Goal: Transaction & Acquisition: Purchase product/service

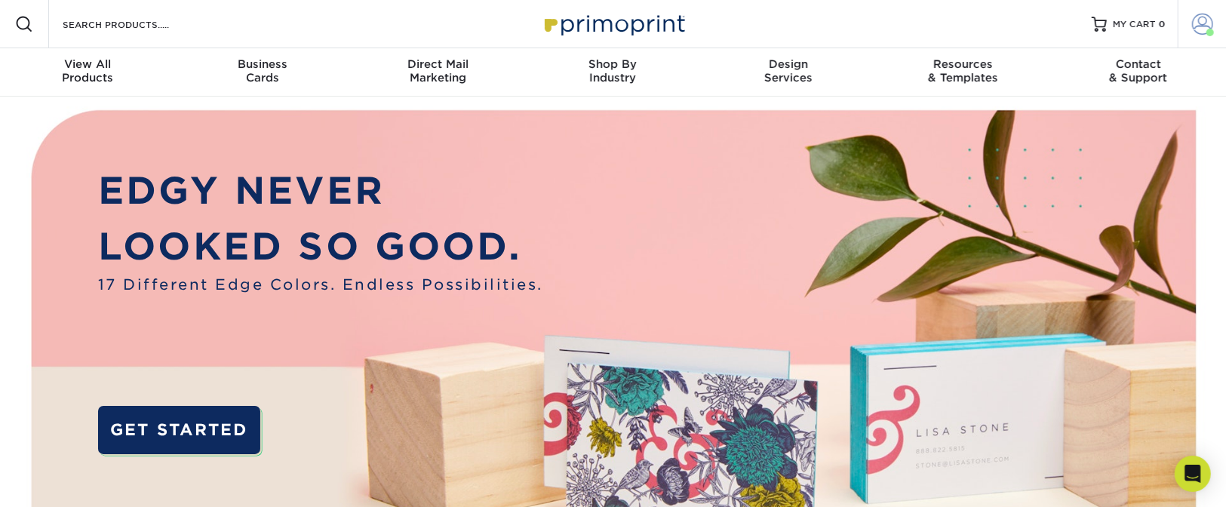
click at [1205, 28] on span at bounding box center [1202, 24] width 21 height 21
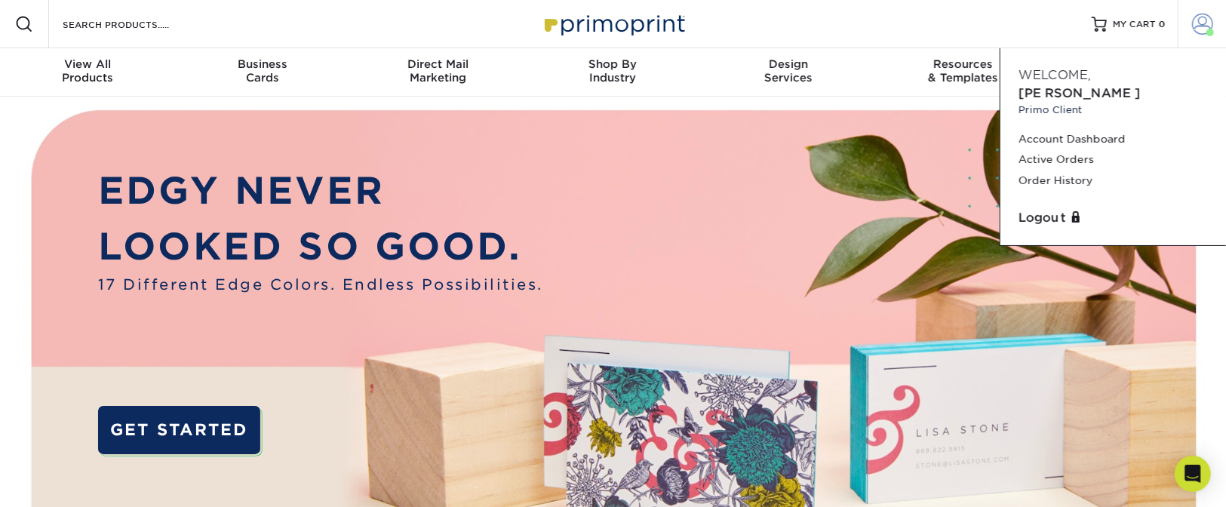
click at [1205, 26] on span at bounding box center [1202, 24] width 21 height 21
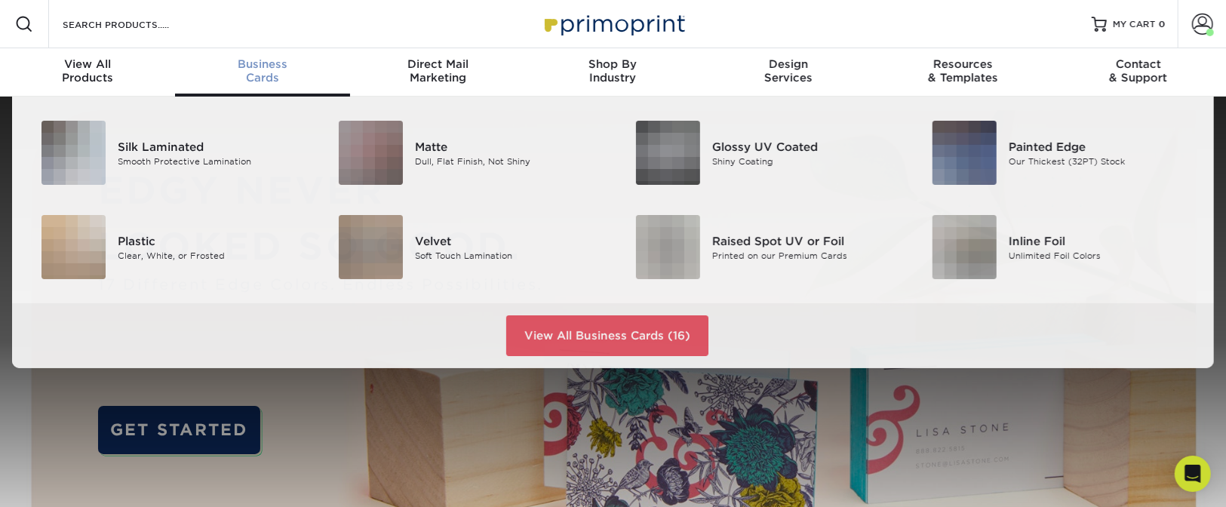
click at [265, 68] on span "Business" at bounding box center [262, 64] width 175 height 14
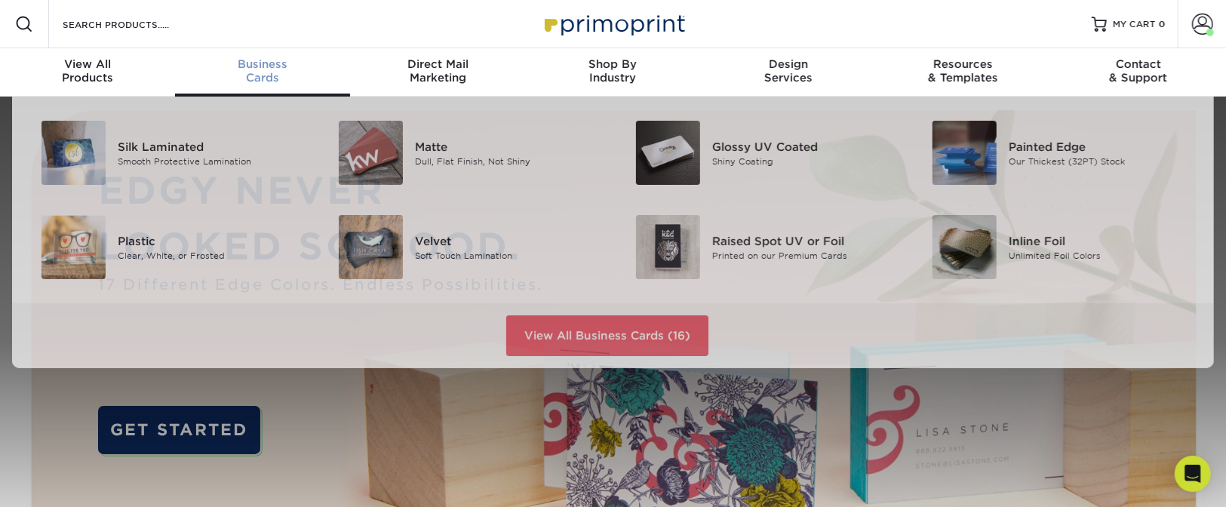
click at [262, 71] on div "Business Cards" at bounding box center [262, 70] width 175 height 27
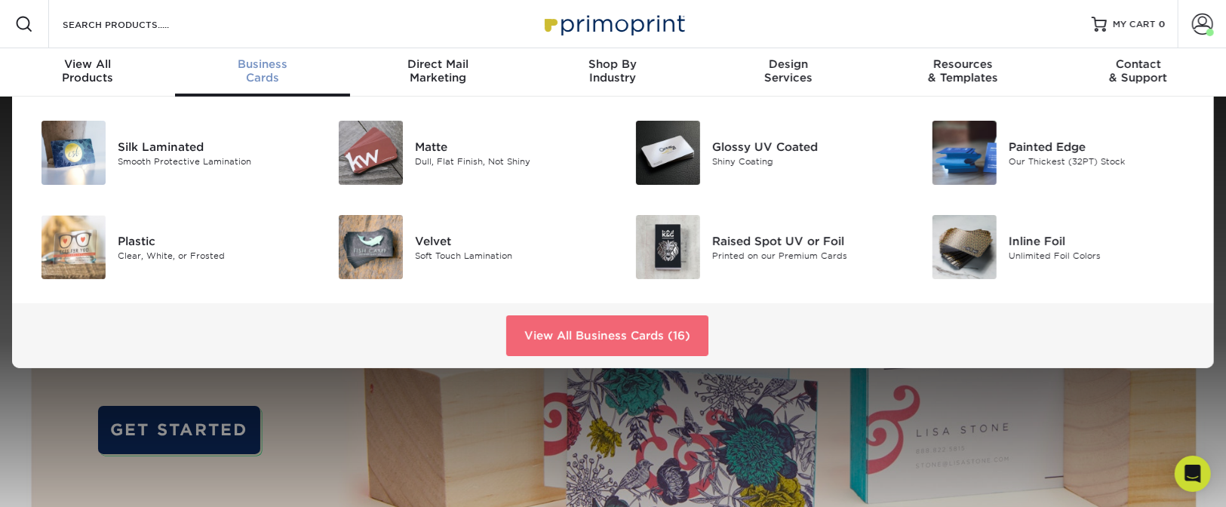
click at [566, 340] on link "View All Business Cards (16)" at bounding box center [607, 335] width 202 height 41
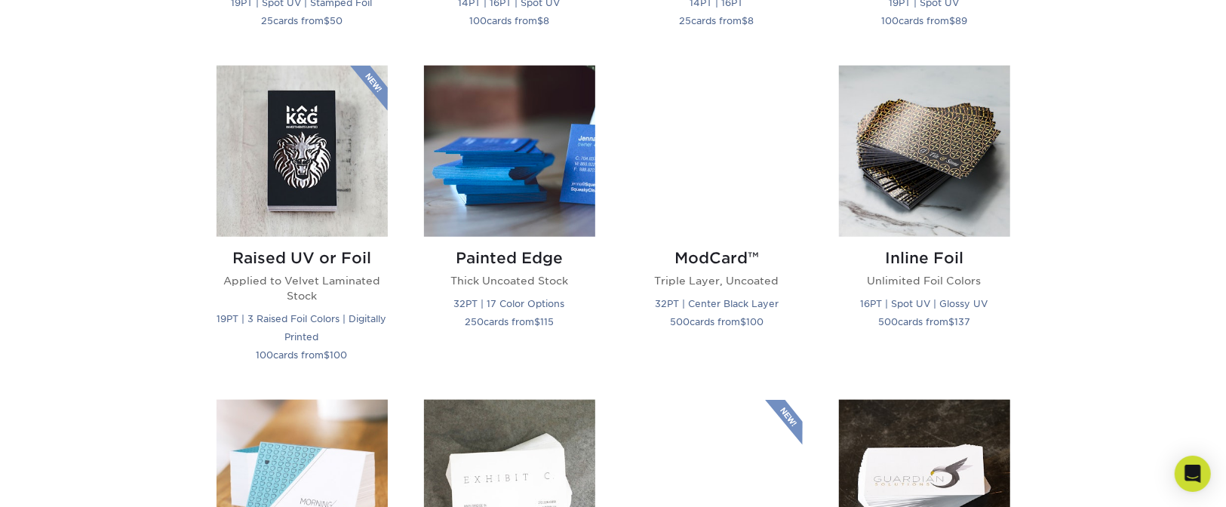
scroll to position [1320, 0]
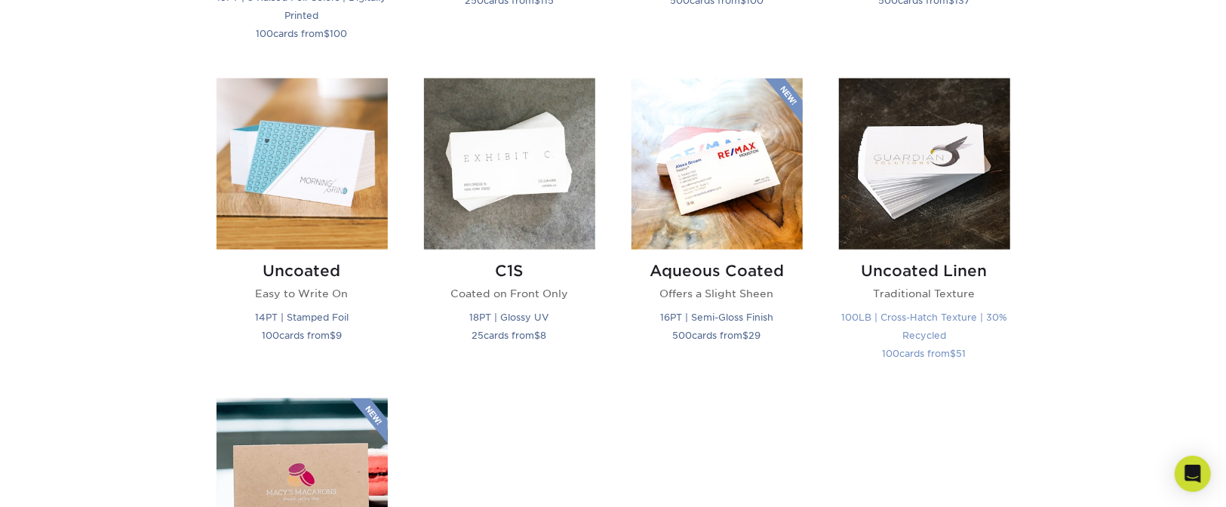
click at [884, 160] on img at bounding box center [924, 163] width 171 height 171
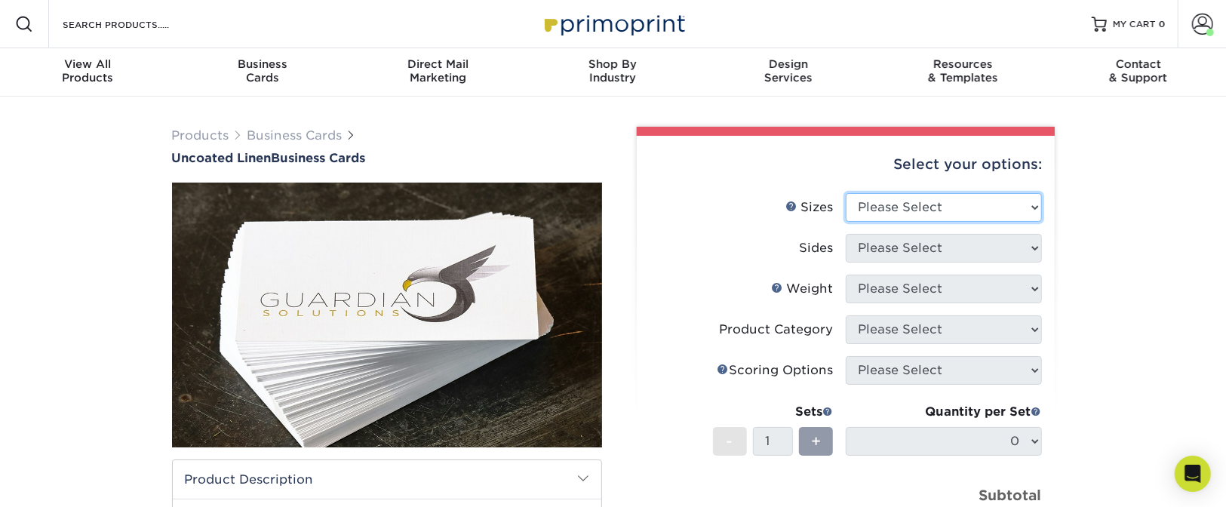
click at [915, 208] on select "Please Select 2" x 3.5" - Standard 2" x 7" - Foldover Card 2.125" x 3.375" - Eu…" at bounding box center [944, 207] width 196 height 29
select select "2.00x3.50"
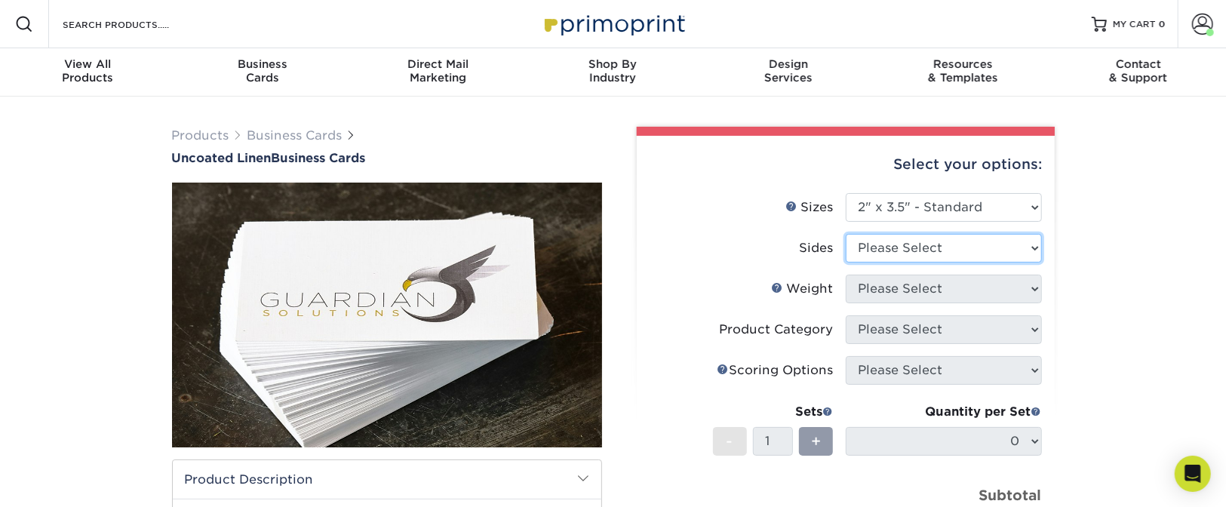
click at [889, 247] on select "Please Select Print Both Sides Print Front Only" at bounding box center [944, 248] width 196 height 29
select select "13abbda7-1d64-4f25-8bb2-c179b224825d"
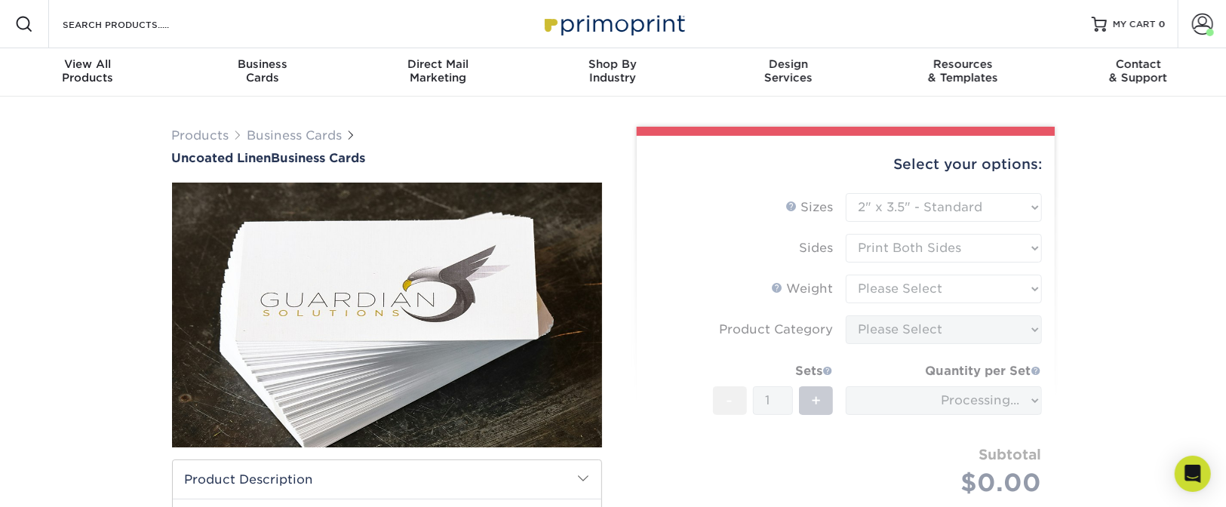
click at [886, 288] on form "Sizes Help Sizes Please Select 2" x 3.5" - Standard 2" x 7" - Foldover Card 2.1…" at bounding box center [846, 362] width 394 height 339
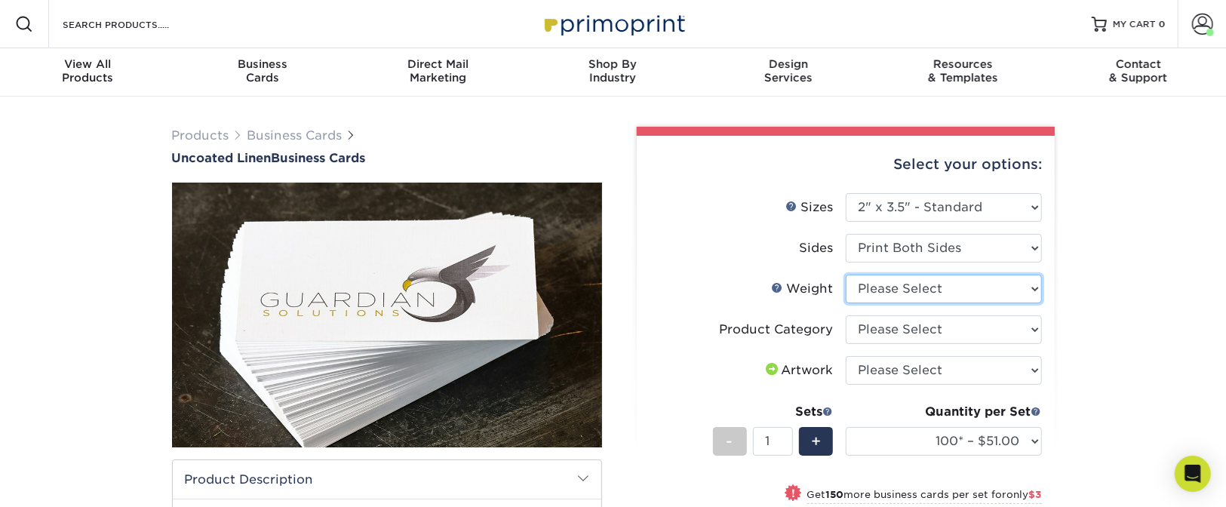
click at [886, 288] on select "Please Select 100LB" at bounding box center [944, 289] width 196 height 29
select select "100LB"
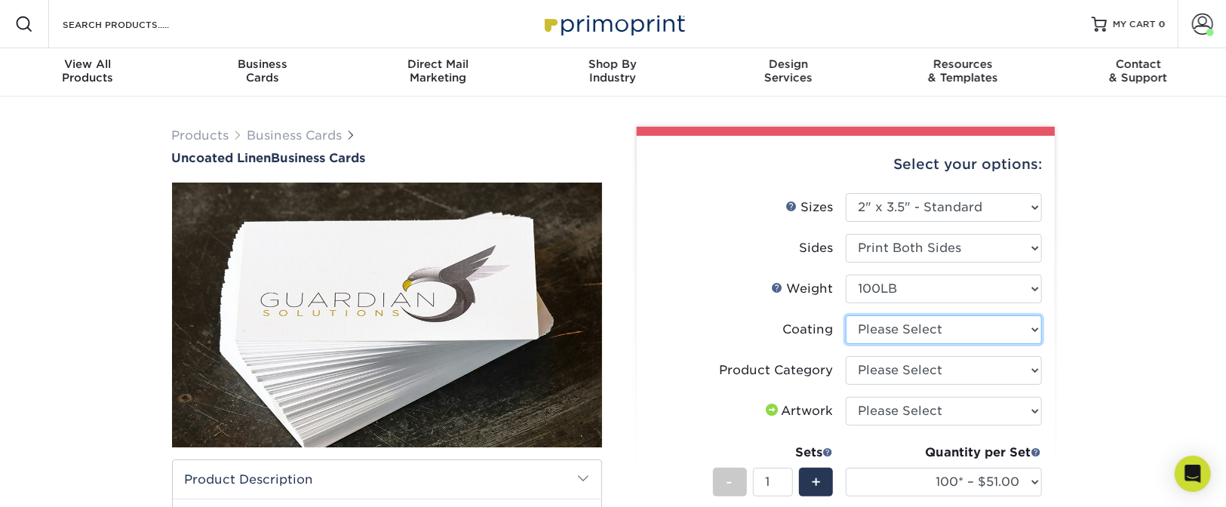
click at [885, 325] on select at bounding box center [944, 329] width 196 height 29
select select "3e7618de-abca-4bda-9f97-8b9129e913d8"
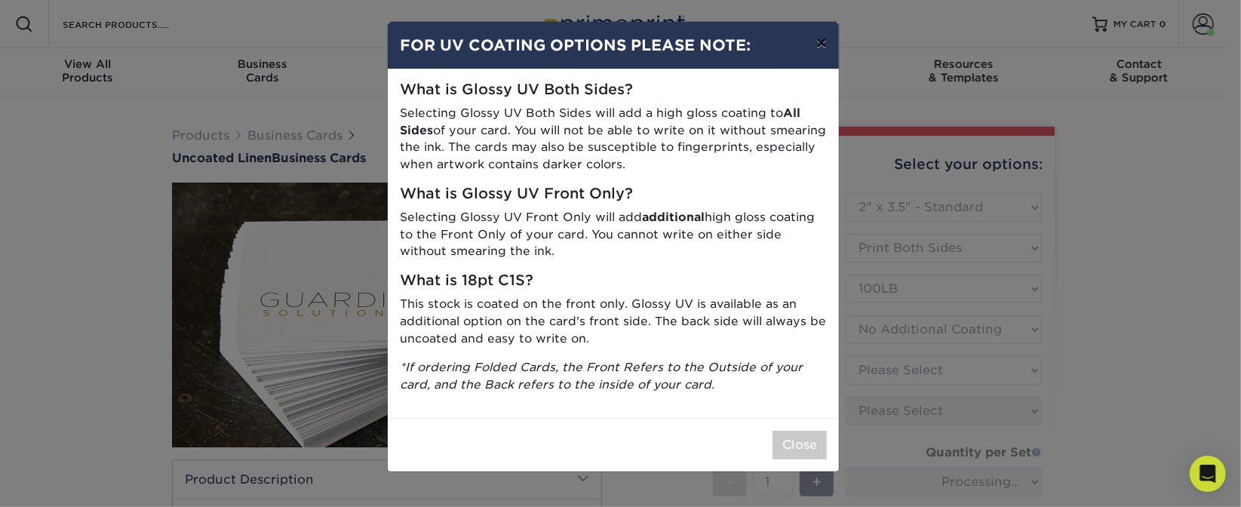
click at [820, 40] on button "×" at bounding box center [821, 43] width 35 height 42
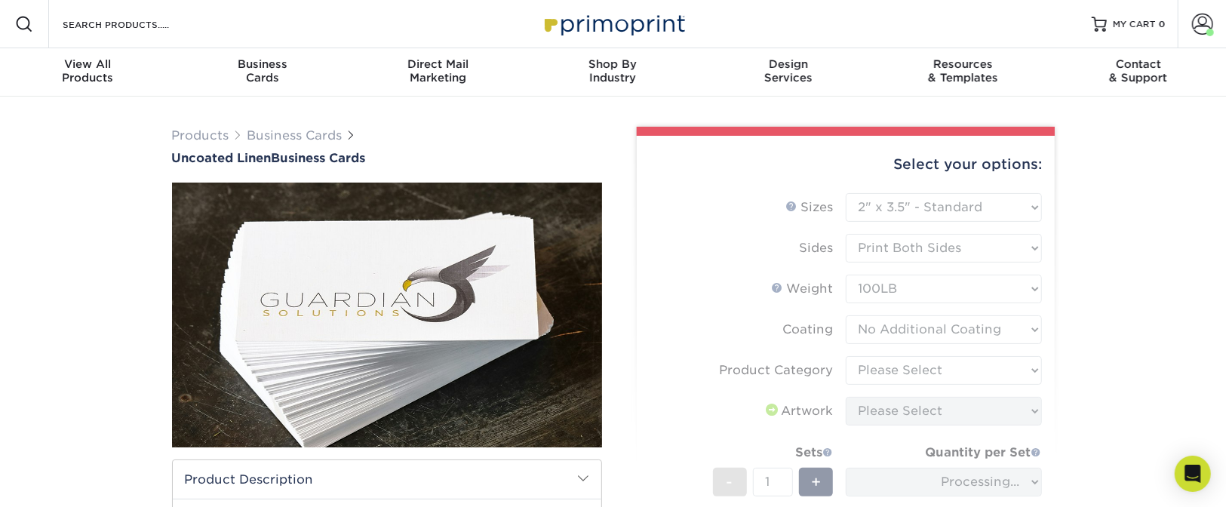
click at [890, 367] on form "Sizes Help Sizes Please Select 2" x 3.5" - Standard 2" x 7" - Foldover Card 2.1…" at bounding box center [846, 410] width 394 height 434
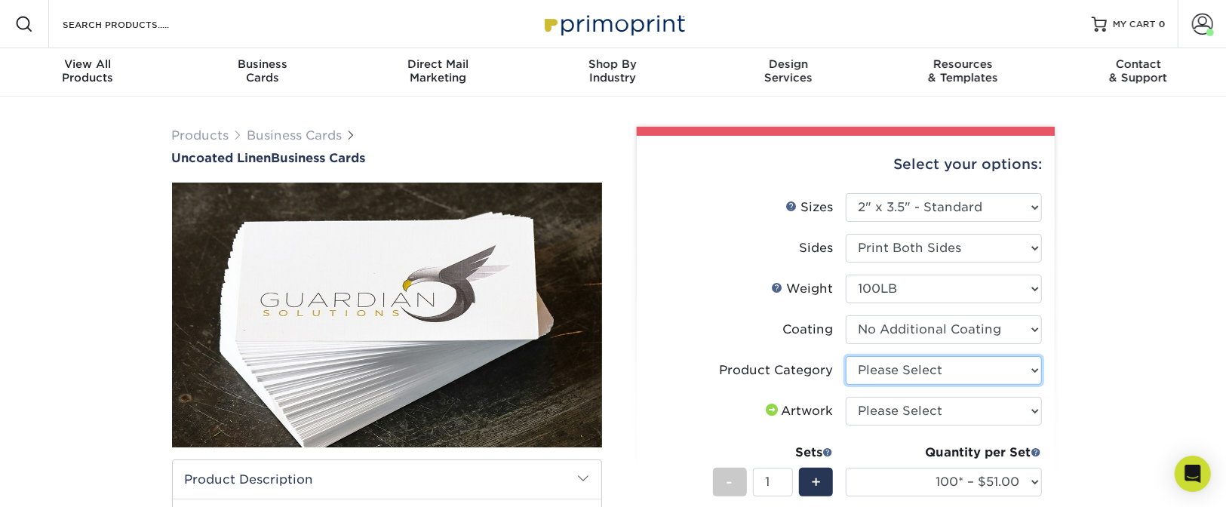
click at [890, 367] on select "Please Select Business Cards" at bounding box center [944, 370] width 196 height 29
select select "3b5148f1-0588-4f88-a218-97bcfdce65c1"
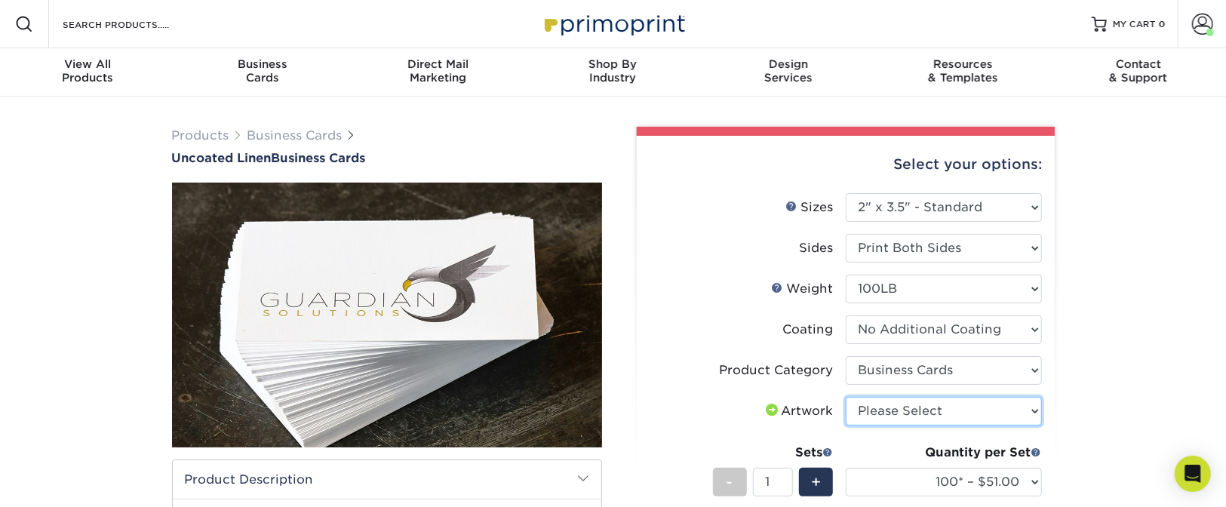
click at [885, 413] on select "Please Select I will upload files I need a design - $100" at bounding box center [944, 411] width 196 height 29
select select "upload"
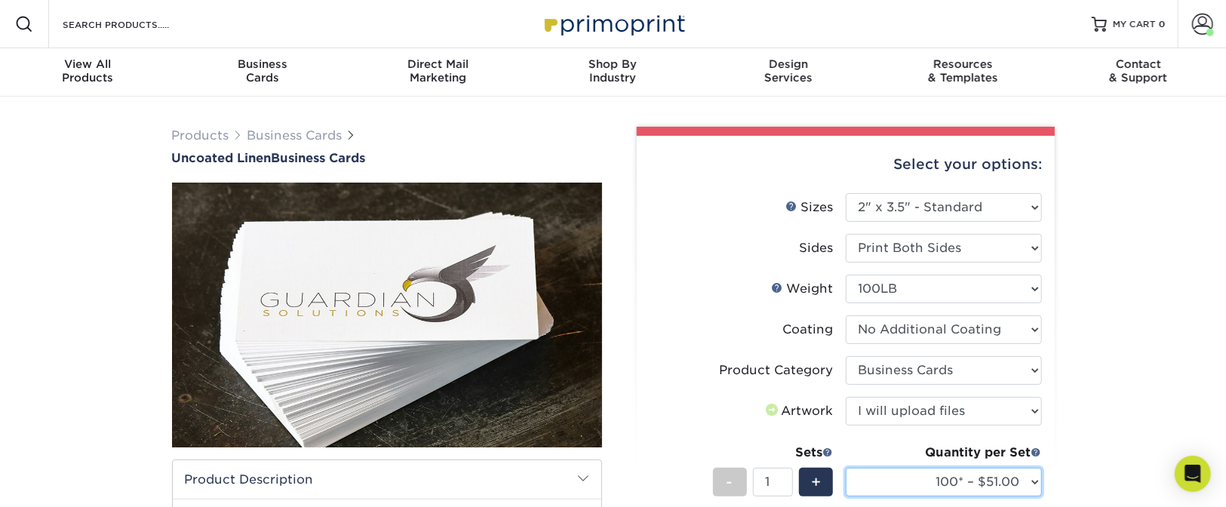
click at [880, 479] on select "100* – $51.00 250* – $54.00 500* – $61.00 1000 – $64.00 2500 – $101.00 5000 – $…" at bounding box center [944, 482] width 196 height 29
select select "500* – $61.00"
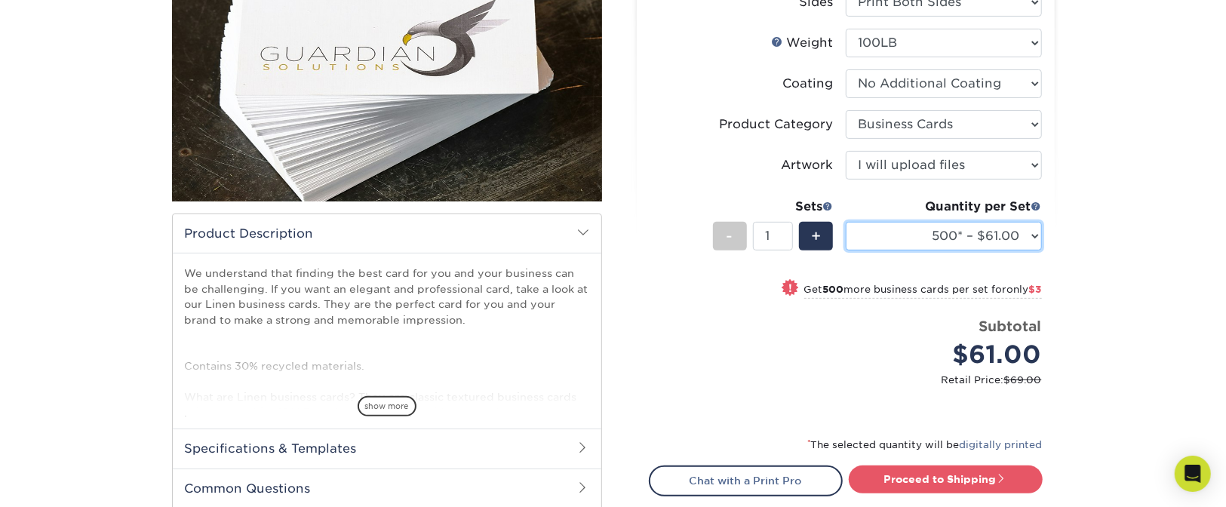
scroll to position [327, 0]
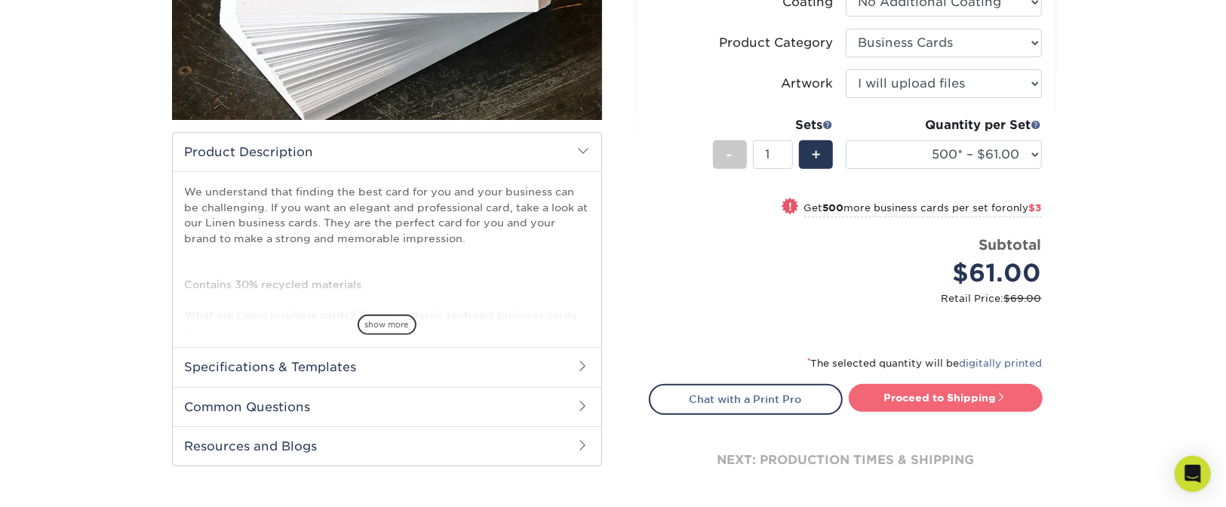
click at [922, 397] on link "Proceed to Shipping" at bounding box center [946, 397] width 194 height 27
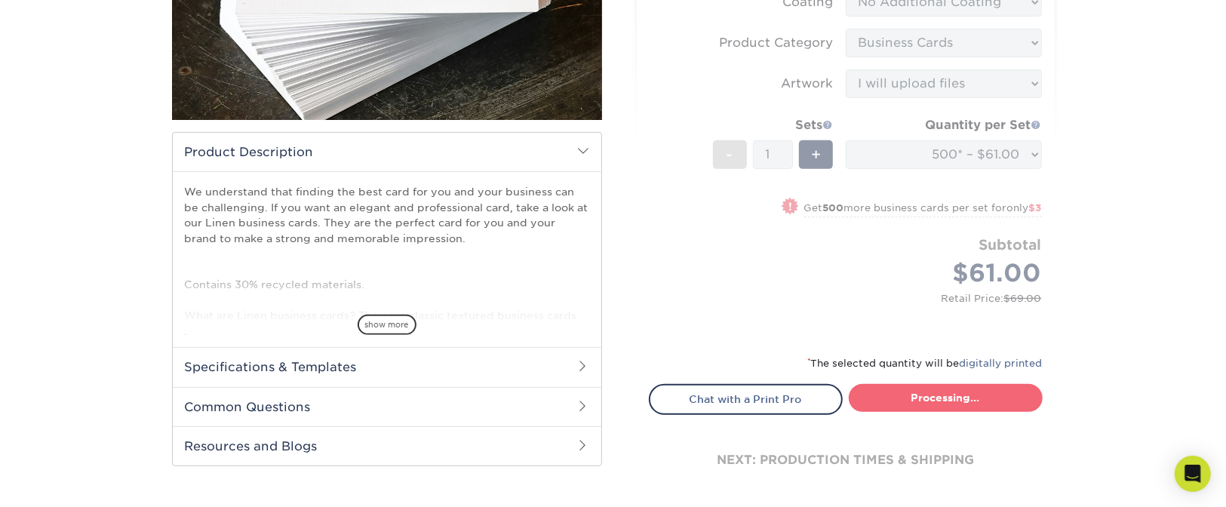
type input "Set 1"
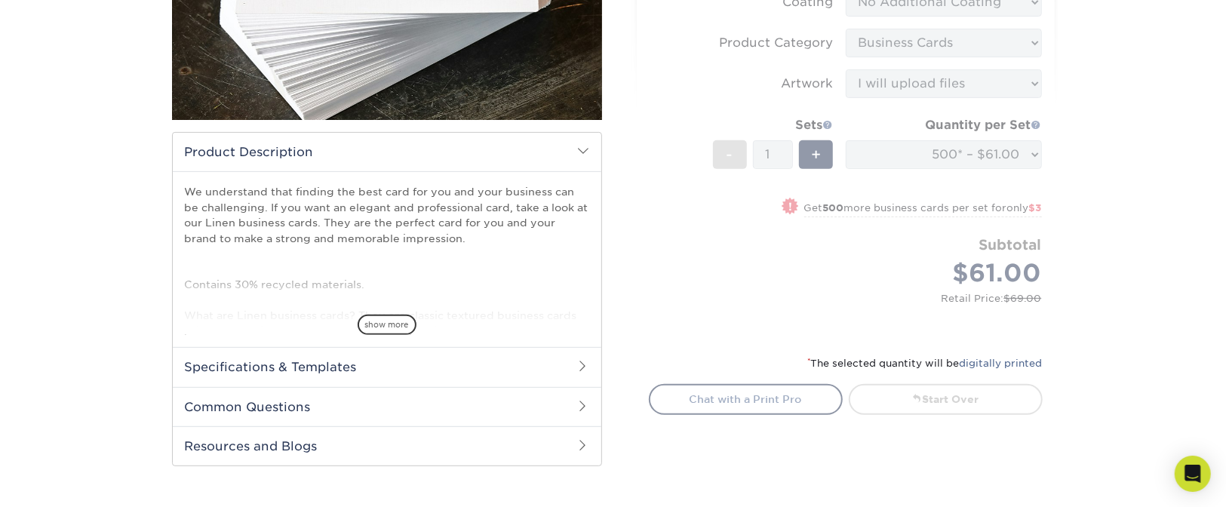
select select "76be9750-269c-45b6-a045-9a0892ac3ba9"
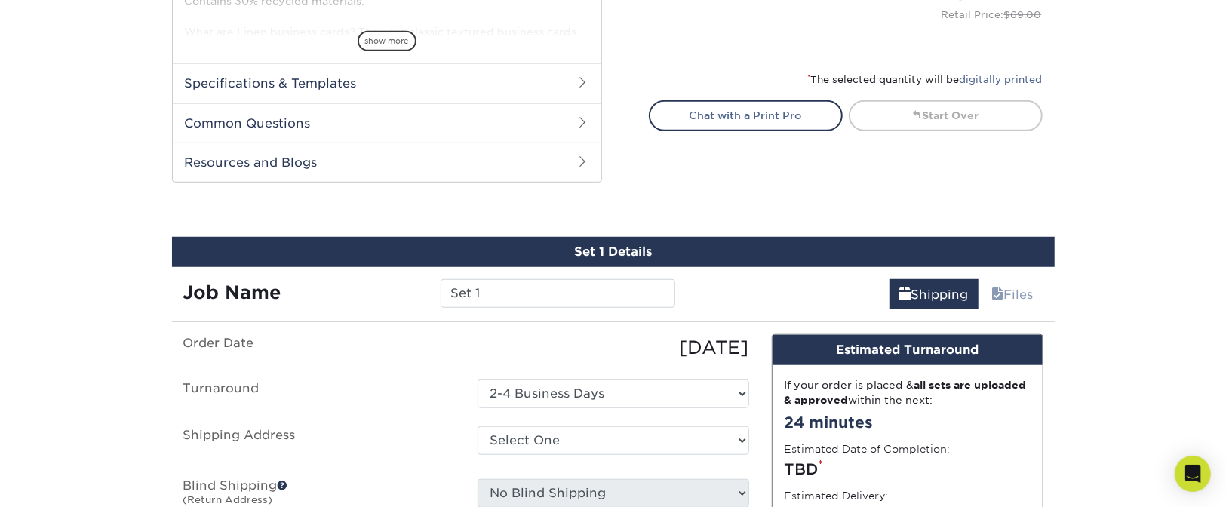
scroll to position [750, 0]
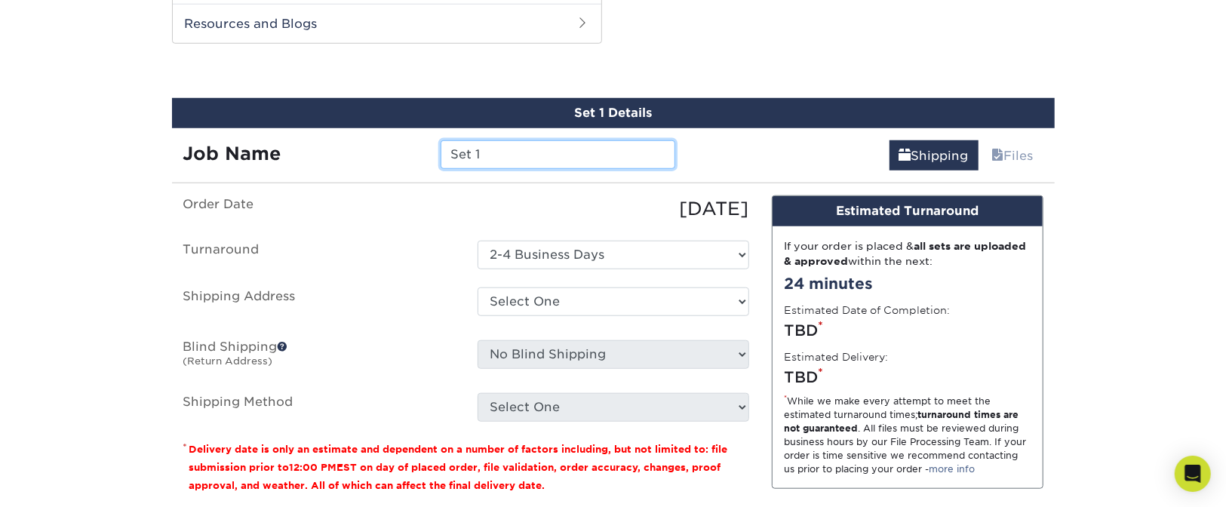
drag, startPoint x: 488, startPoint y: 153, endPoint x: 425, endPoint y: 153, distance: 62.6
click at [425, 153] on div "Job Name Set 1" at bounding box center [429, 154] width 515 height 29
drag, startPoint x: 490, startPoint y: 152, endPoint x: 421, endPoint y: 152, distance: 69.4
click at [421, 152] on div "Job Name Set 1" at bounding box center [429, 154] width 515 height 29
paste input "CBIDiegoMartinez"
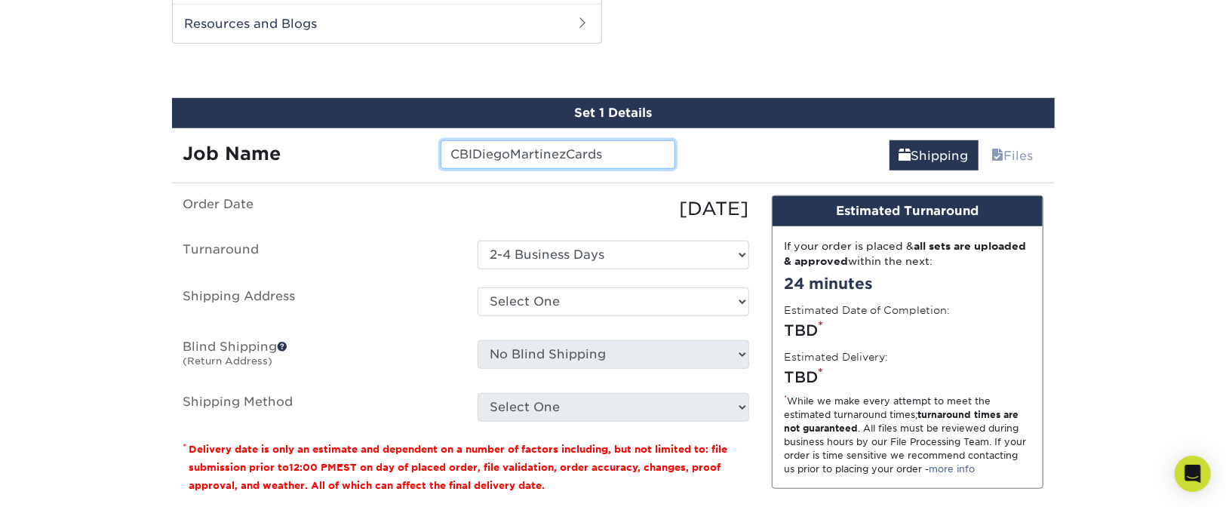
type input "CBIDiegoMartinezCards"
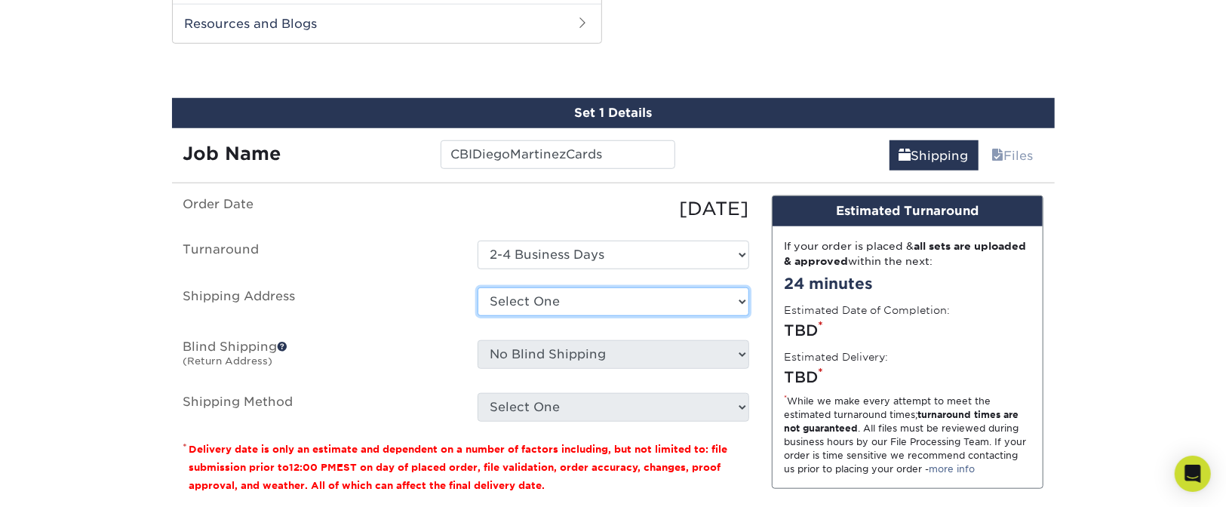
click at [545, 296] on select "Select One Majka Kendall/Spa at CBI Addison Addison&Assoc Adrian AllanahHome Br…" at bounding box center [613, 301] width 272 height 29
select select "116276"
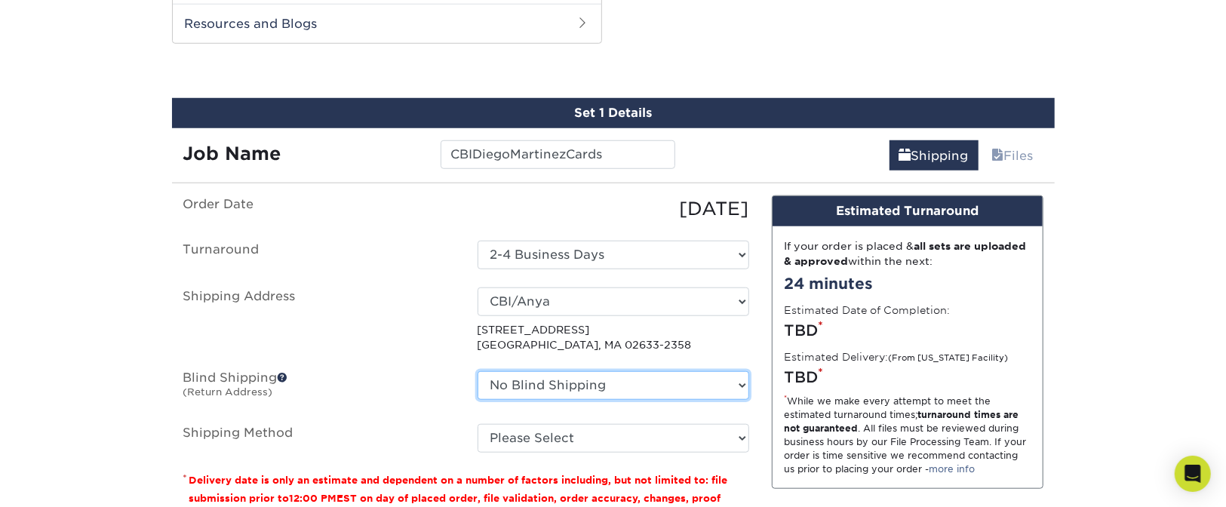
click at [581, 382] on select "No Blind Shipping Majka Kendall/Spa at CBI Addison Addison&Assoc Adrian Allanah…" at bounding box center [613, 385] width 272 height 29
select select "87822"
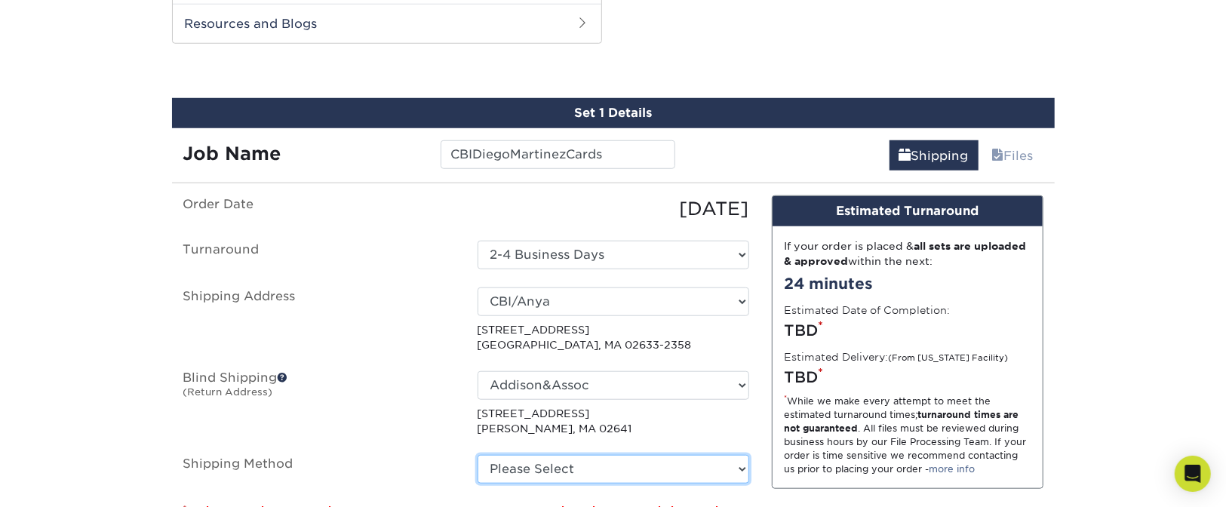
click at [594, 455] on select "Please Select Ground Shipping (+$8.96) 3 Day Shipping Service (+$18.73) 2 Day A…" at bounding box center [613, 469] width 272 height 29
select select "03"
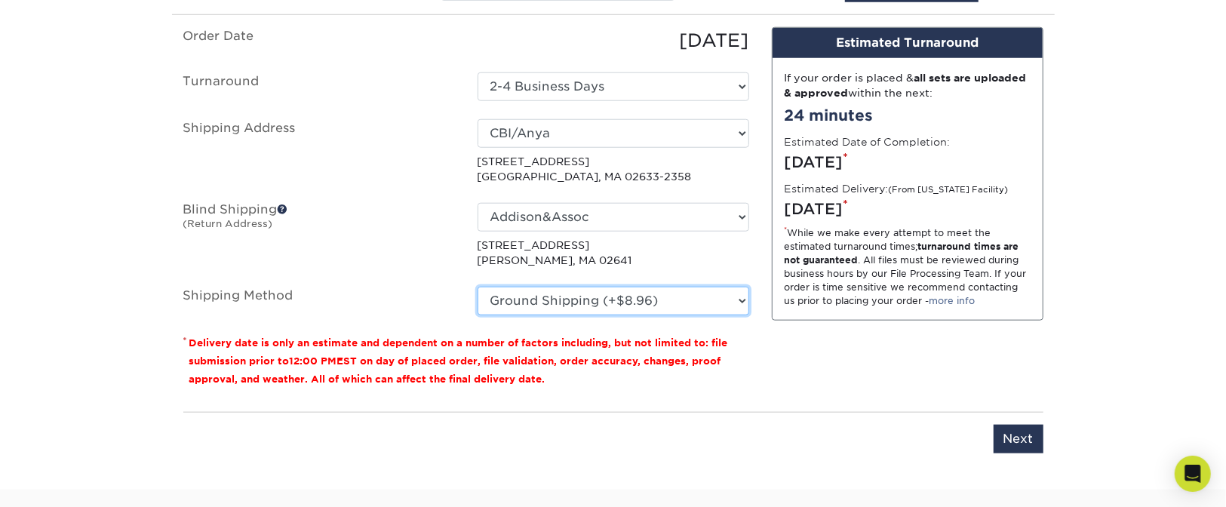
scroll to position [929, 0]
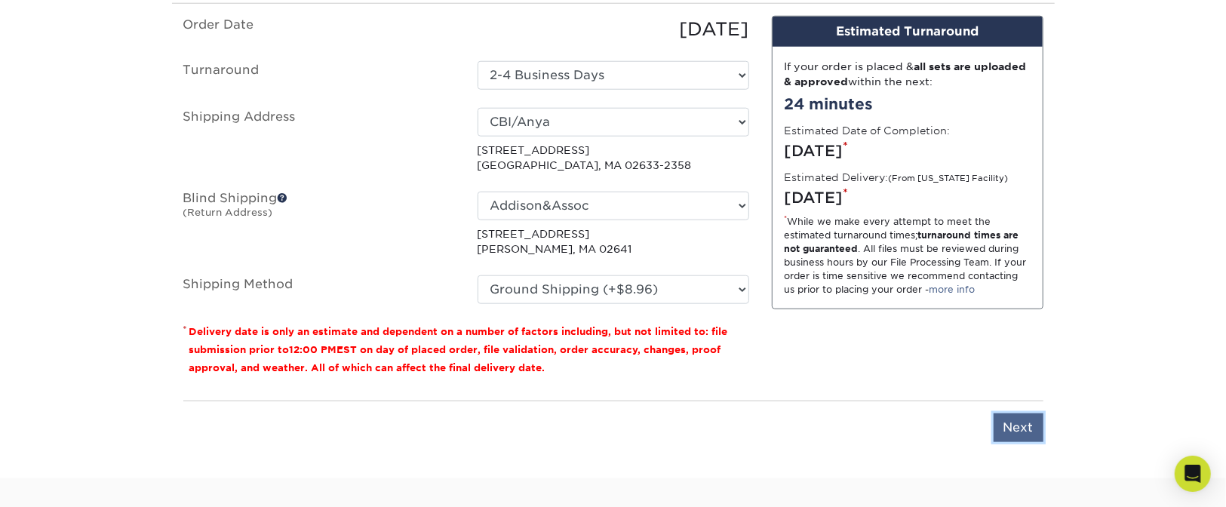
click at [1006, 425] on input "Next" at bounding box center [1018, 427] width 50 height 29
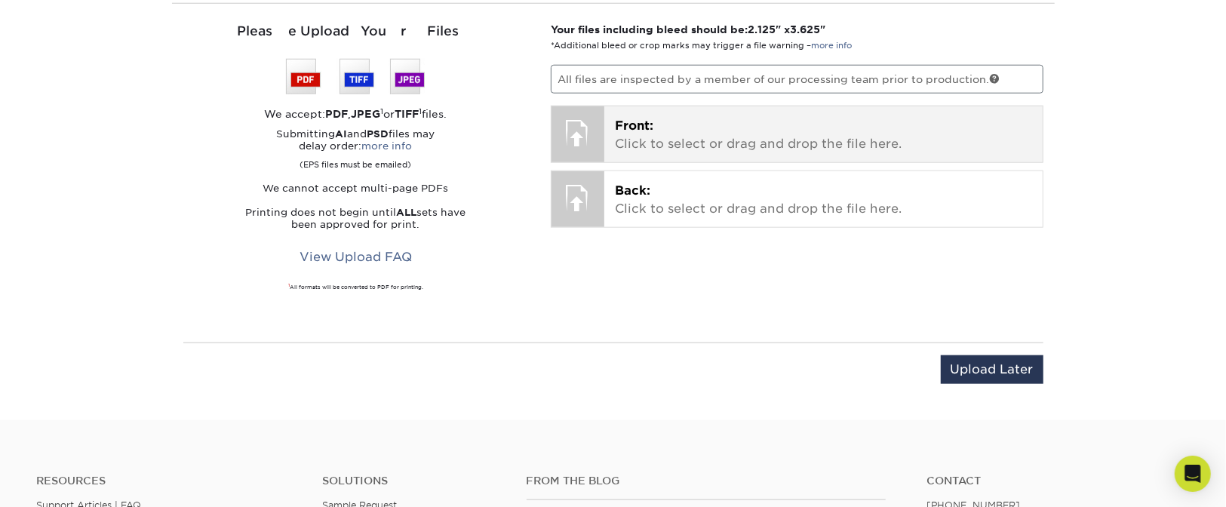
click at [646, 128] on span "Front:" at bounding box center [634, 125] width 38 height 14
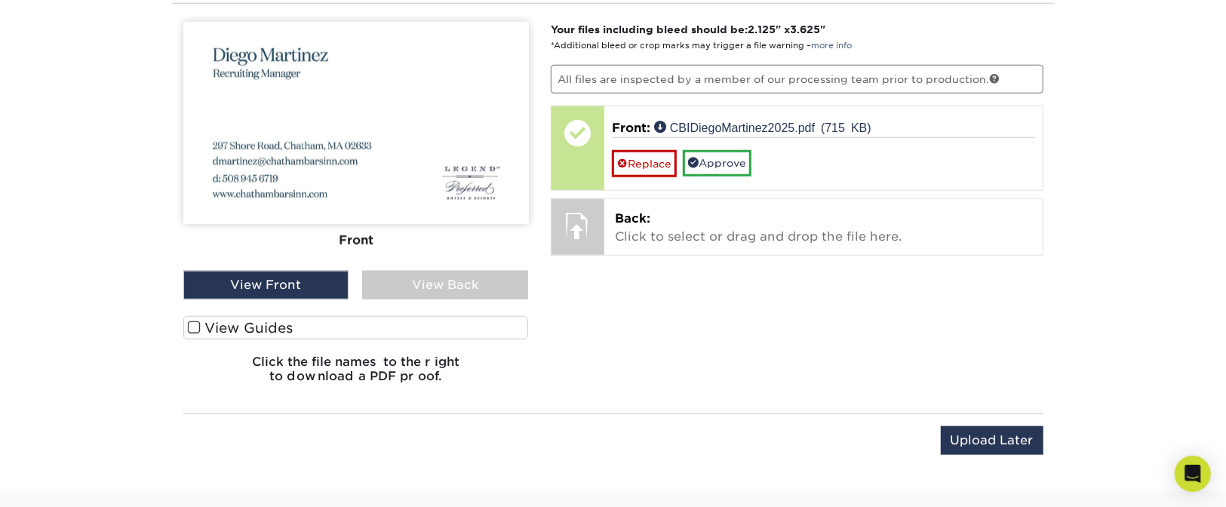
click at [192, 322] on span at bounding box center [194, 328] width 13 height 14
click at [0, 0] on input "View Guides" at bounding box center [0, 0] width 0 height 0
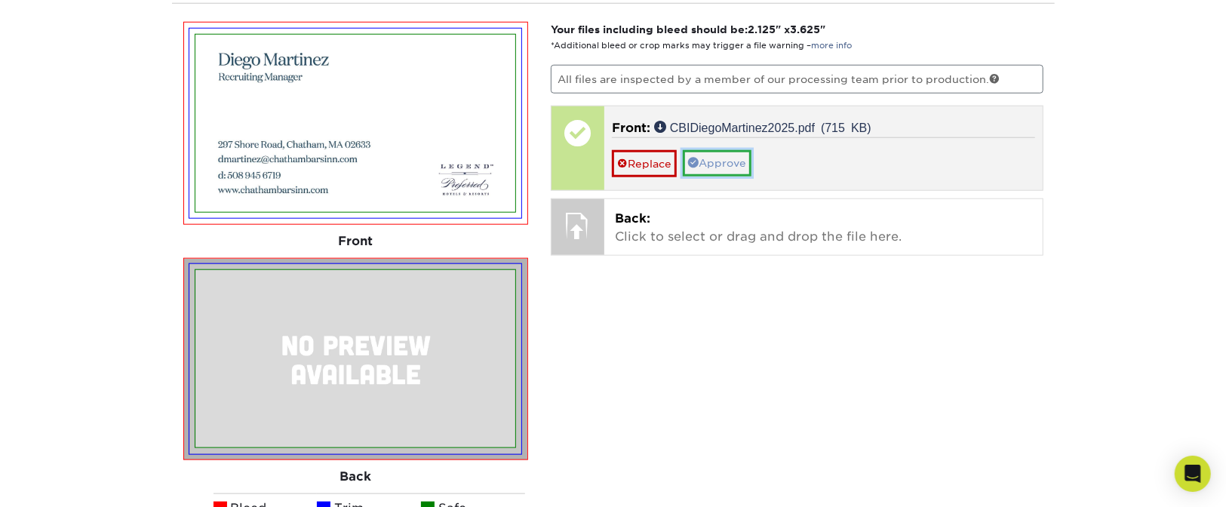
click at [723, 160] on link "Approve" at bounding box center [717, 163] width 69 height 26
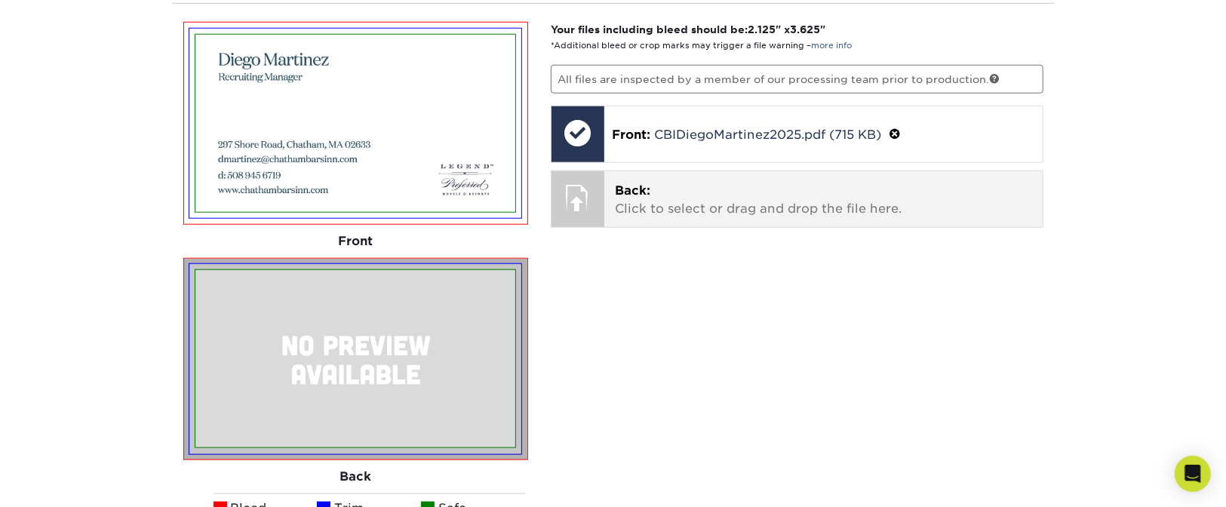
click at [689, 193] on p "Back: Click to select or drag and drop the file here." at bounding box center [823, 200] width 417 height 36
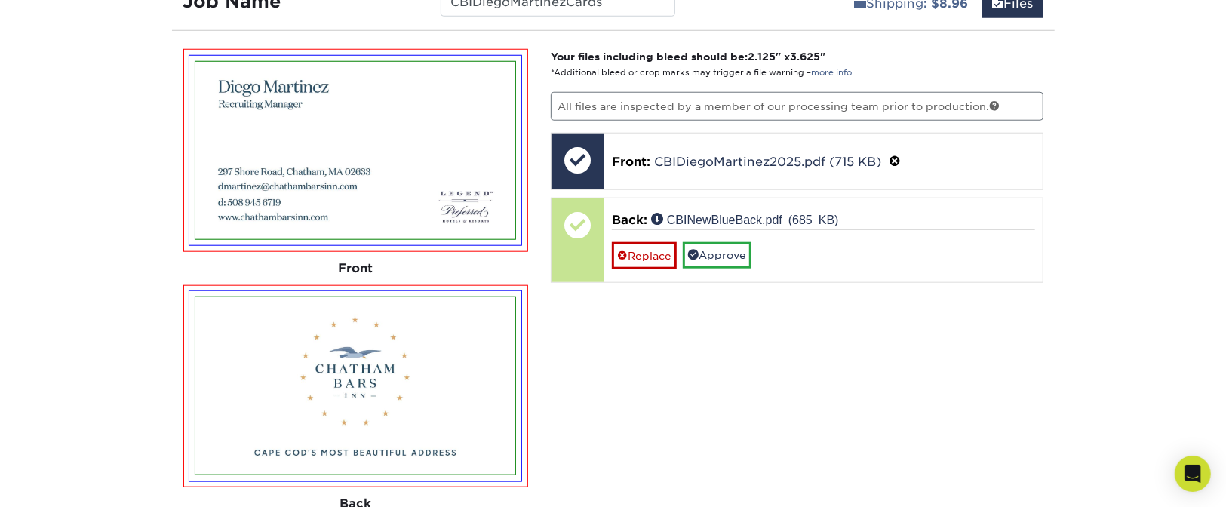
scroll to position [939, 0]
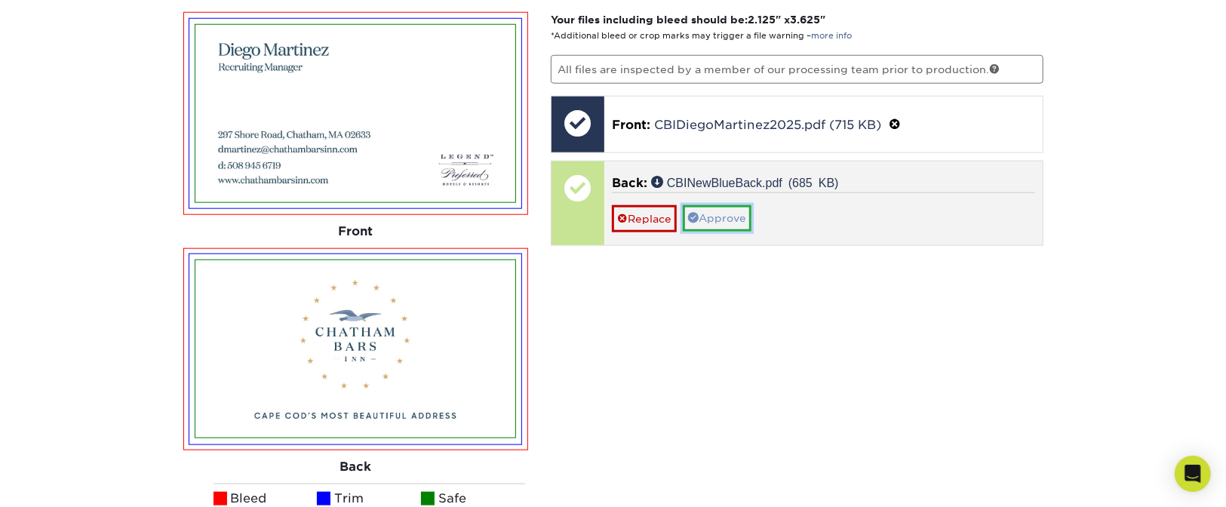
click at [722, 211] on link "Approve" at bounding box center [717, 218] width 69 height 26
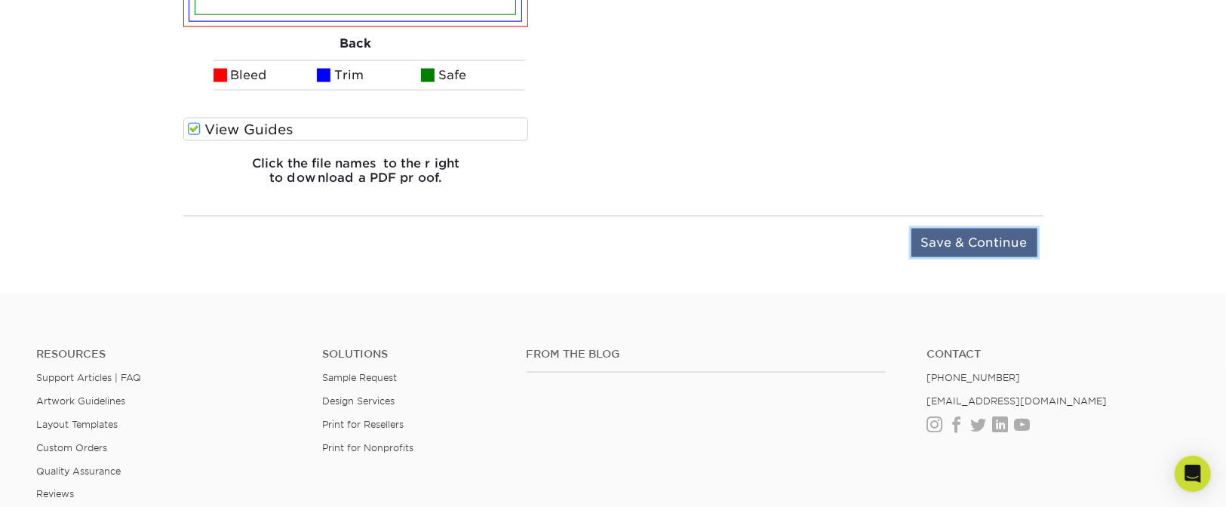
click at [936, 249] on input "Save & Continue" at bounding box center [974, 243] width 126 height 29
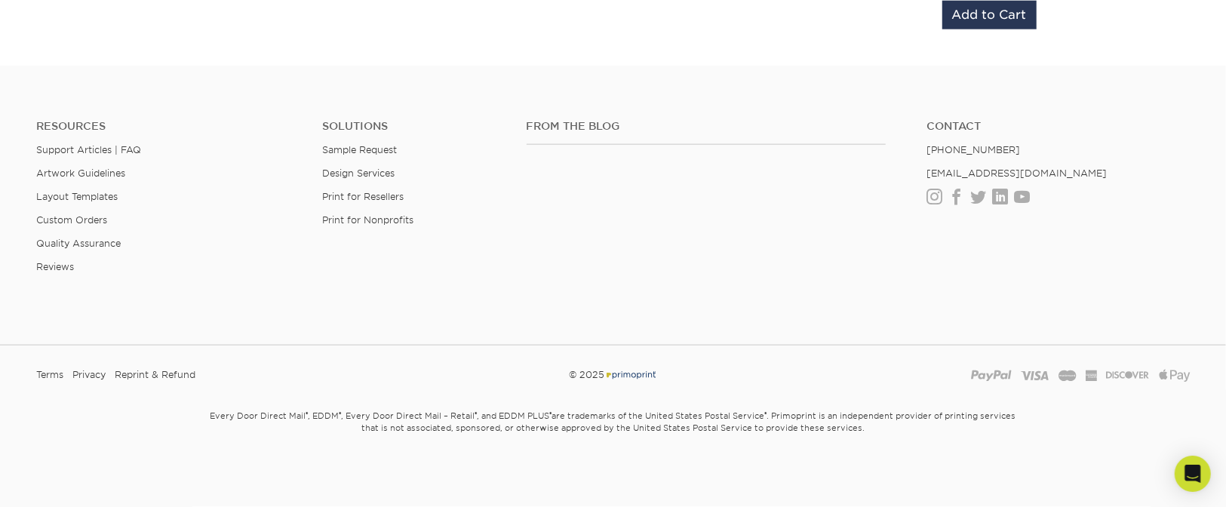
scroll to position [1141, 0]
click at [971, 25] on input "Add to Cart" at bounding box center [989, 18] width 94 height 29
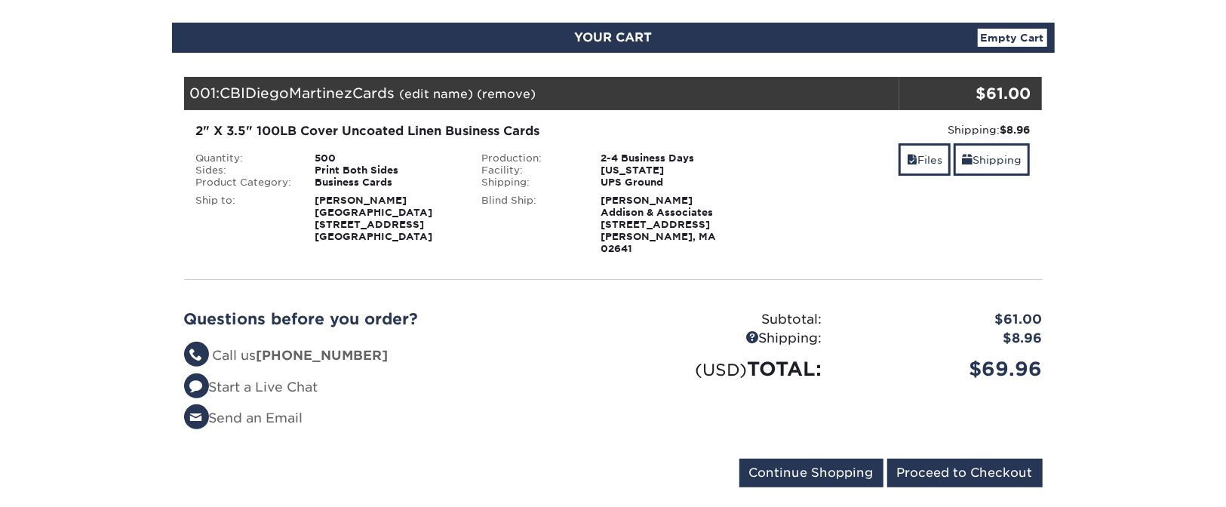
scroll to position [149, 0]
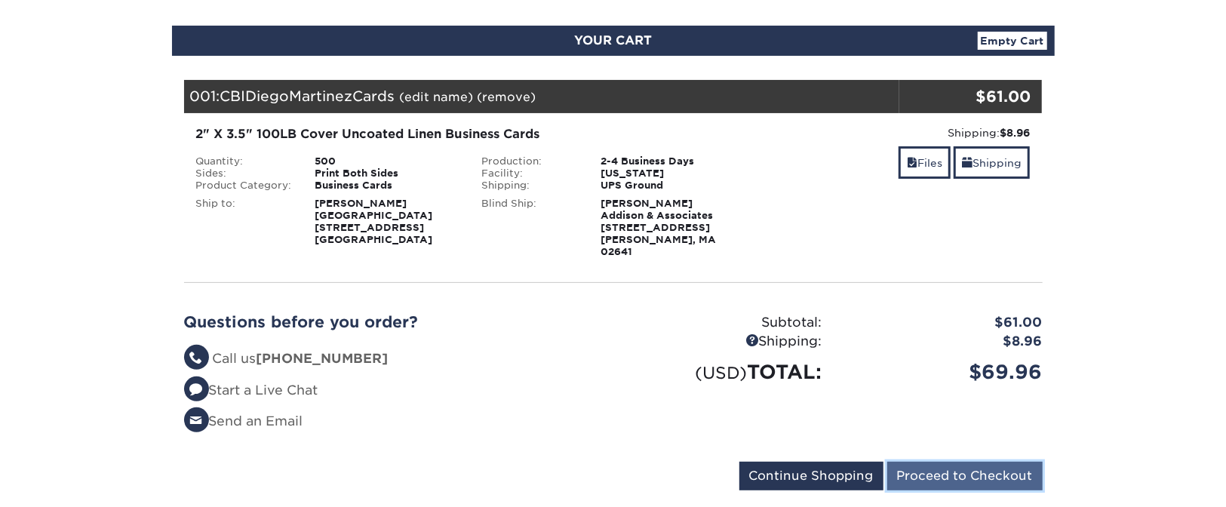
click at [931, 462] on input "Proceed to Checkout" at bounding box center [964, 476] width 155 height 29
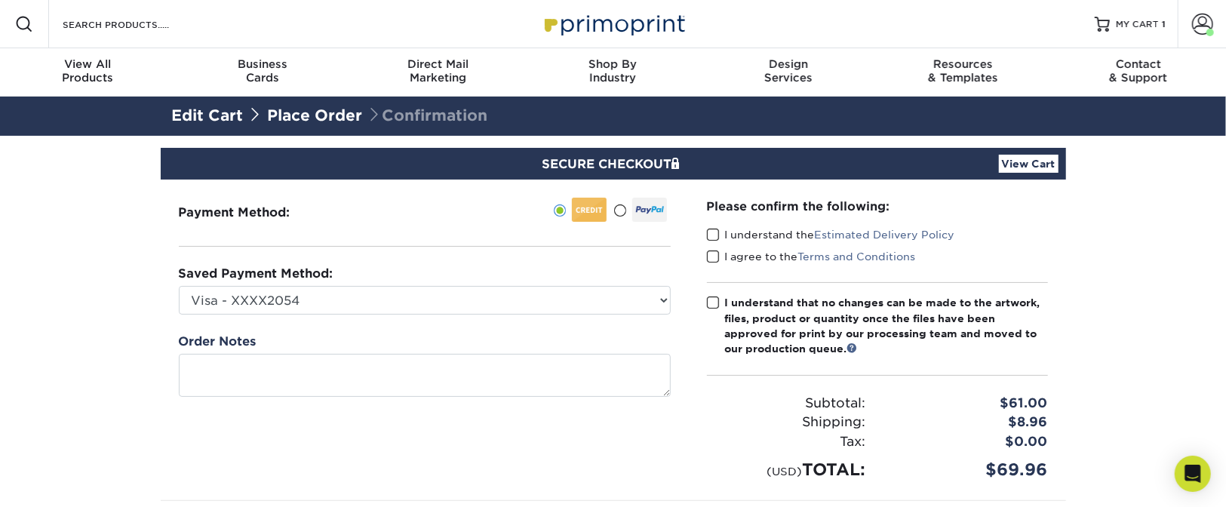
click at [712, 230] on span at bounding box center [713, 235] width 13 height 14
click at [0, 0] on input "I understand the Estimated Delivery Policy" at bounding box center [0, 0] width 0 height 0
click at [712, 256] on span at bounding box center [713, 257] width 13 height 14
click at [0, 0] on input "I agree to the Terms and Conditions" at bounding box center [0, 0] width 0 height 0
click at [712, 299] on span at bounding box center [713, 303] width 13 height 14
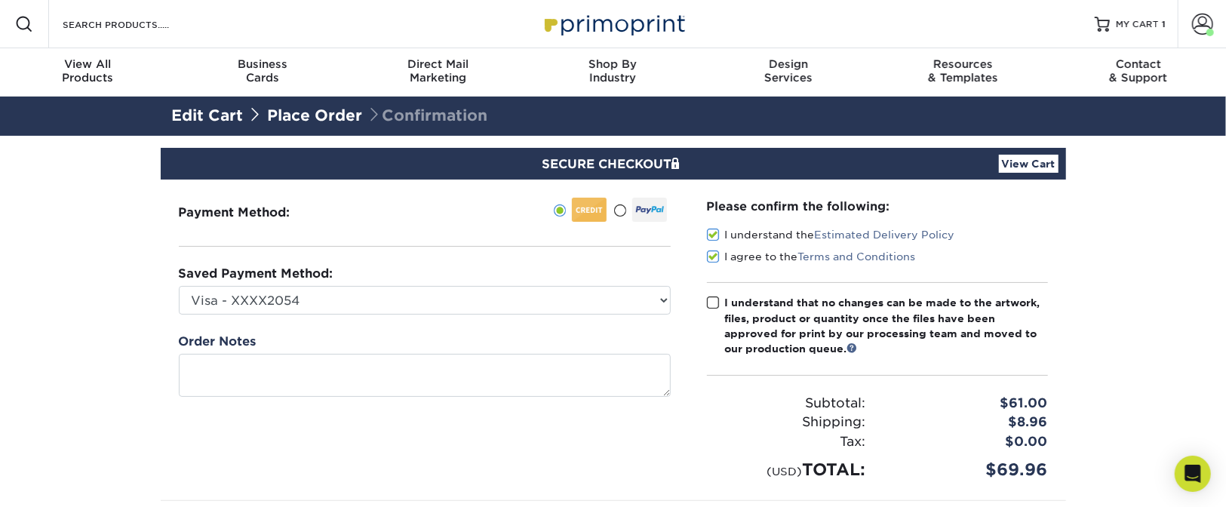
click at [0, 0] on input "I understand that no changes can be made to the artwork, files, product or quan…" at bounding box center [0, 0] width 0 height 0
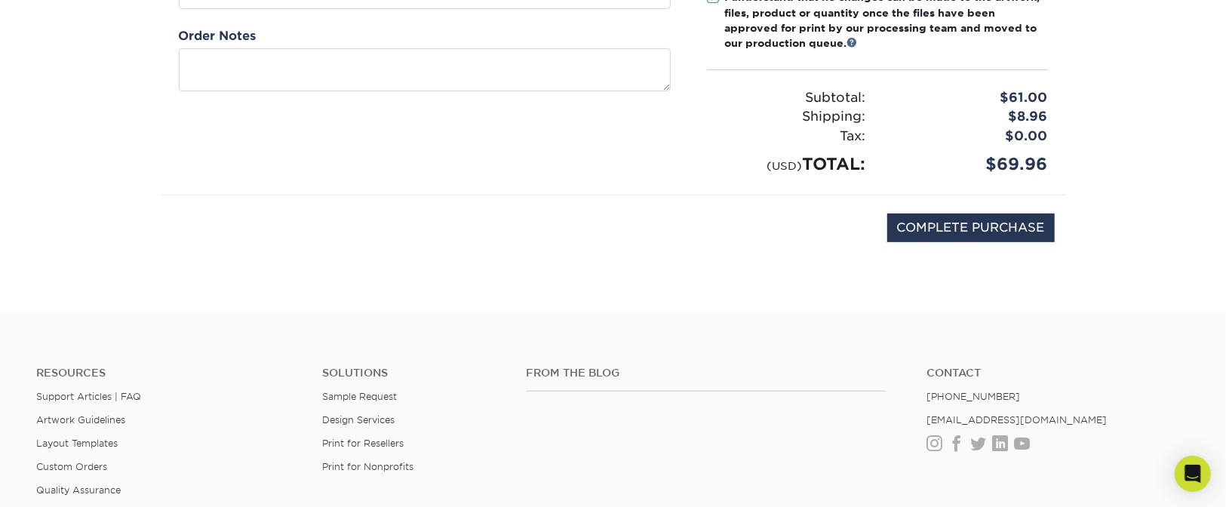
scroll to position [324, 0]
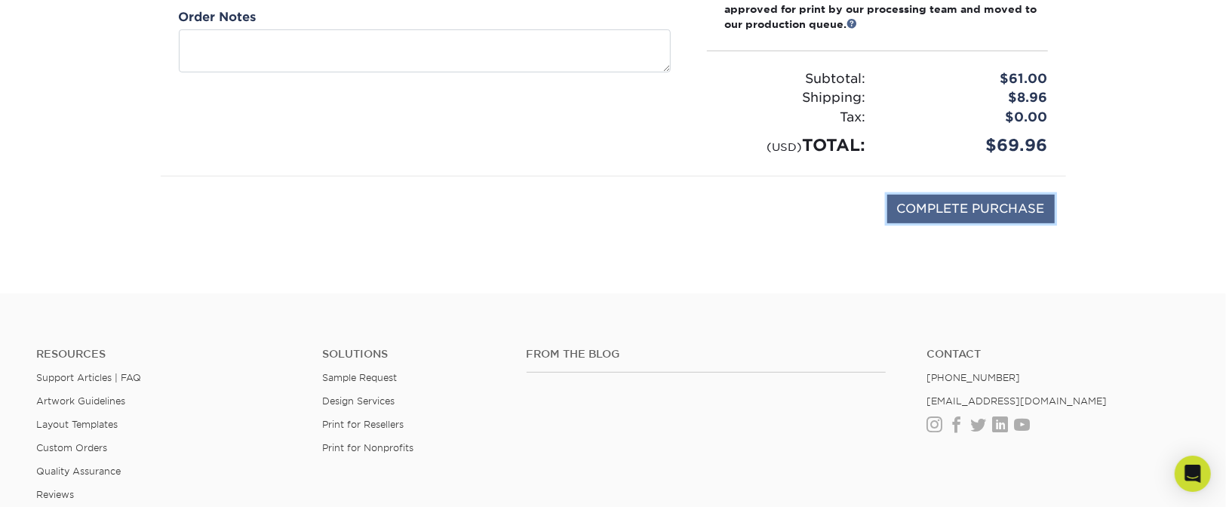
click at [977, 201] on input "COMPLETE PURCHASE" at bounding box center [970, 209] width 167 height 29
type input "PROCESSING, PLEASE WAIT..."
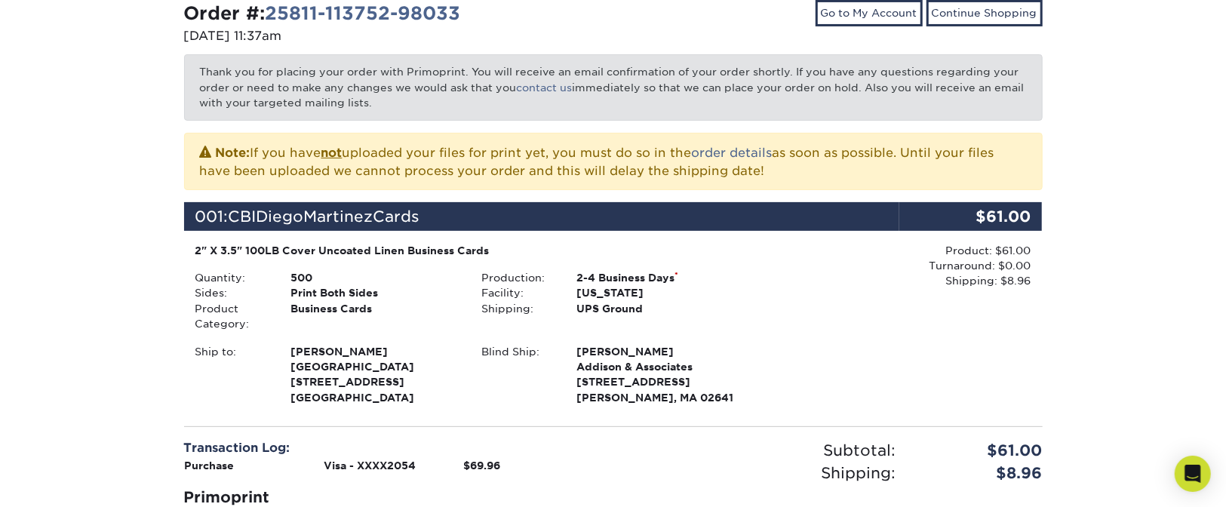
scroll to position [222, 0]
